Goal: Task Accomplishment & Management: Use online tool/utility

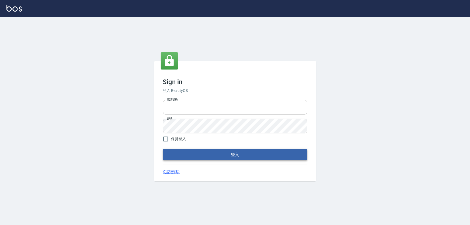
type input "5260381"
click at [196, 153] on button "登入" at bounding box center [235, 154] width 144 height 11
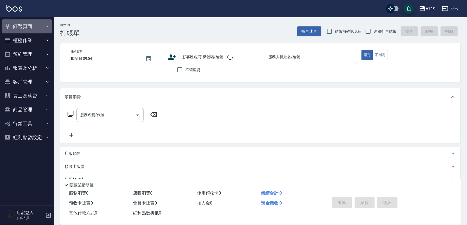
click at [18, 27] on button "釘選頁面" at bounding box center [27, 26] width 50 height 14
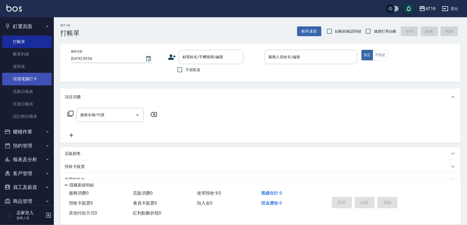
click at [28, 80] on link "現場電腦打卡" at bounding box center [27, 79] width 50 height 12
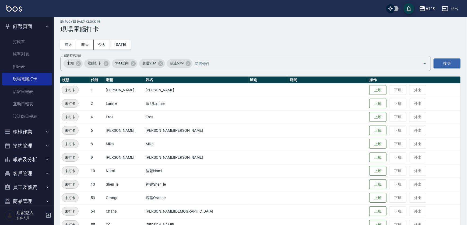
scroll to position [16, 0]
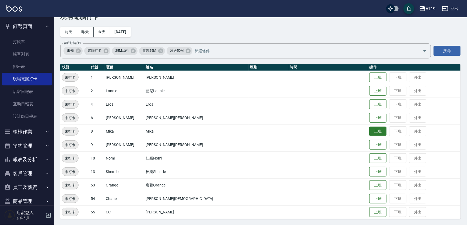
click at [369, 129] on button "上班" at bounding box center [377, 131] width 17 height 9
click at [369, 186] on button "上班" at bounding box center [377, 184] width 17 height 9
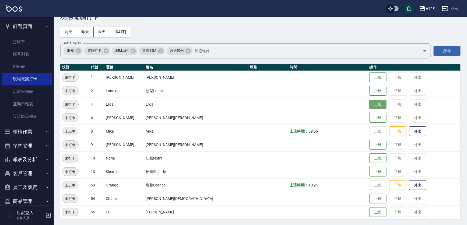
click at [369, 106] on button "上班" at bounding box center [377, 104] width 17 height 9
click at [369, 171] on button "上班" at bounding box center [377, 171] width 17 height 9
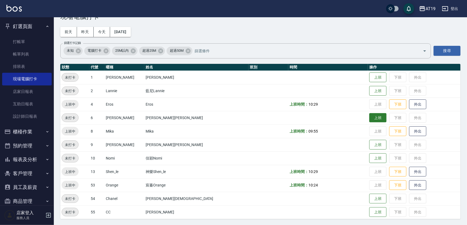
click at [369, 117] on button "上班" at bounding box center [377, 117] width 17 height 9
click at [369, 81] on button "上班" at bounding box center [377, 77] width 17 height 9
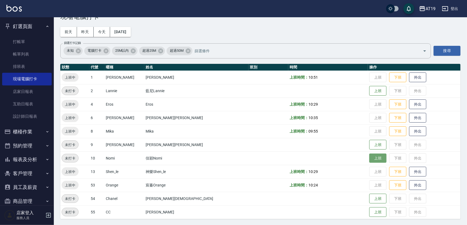
click at [369, 159] on button "上班" at bounding box center [377, 157] width 17 height 9
